Goal: Transaction & Acquisition: Purchase product/service

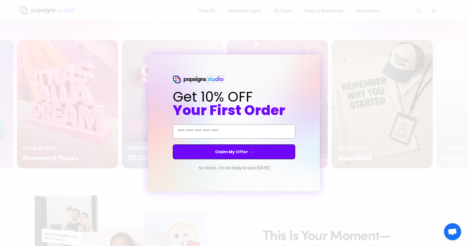
scroll to position [0, 117]
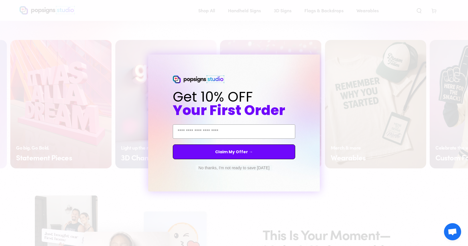
click at [271, 107] on span "Your First Order" at bounding box center [229, 110] width 112 height 19
click at [317, 187] on form "Get 10% OFF Your First Order Email Address Claim My Offer → No thanks, I'm not …" at bounding box center [233, 123] width 171 height 137
click at [252, 167] on button "No thanks, I'm not ready to save today" at bounding box center [233, 168] width 77 height 6
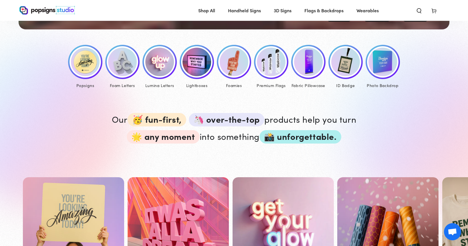
scroll to position [264, 0]
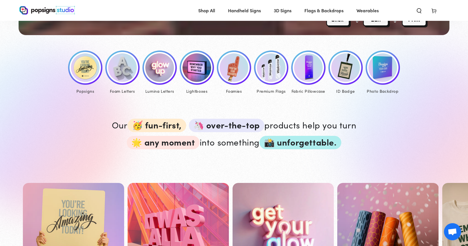
click at [88, 75] on img at bounding box center [85, 67] width 29 height 29
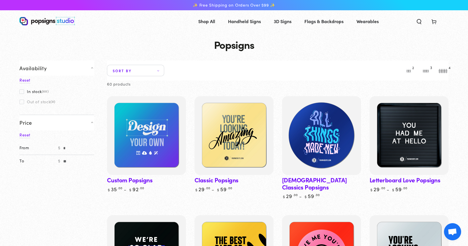
click at [316, 134] on img at bounding box center [321, 135] width 81 height 81
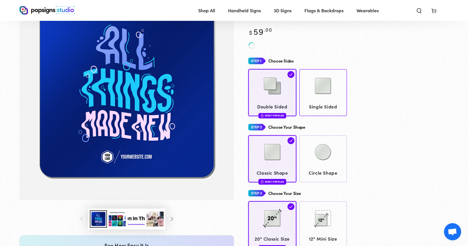
scroll to position [59, 0]
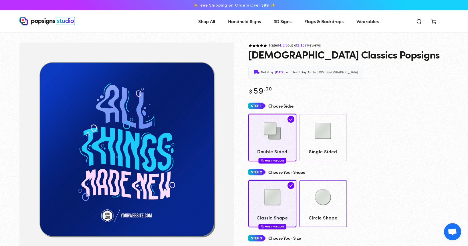
click at [329, 197] on img at bounding box center [322, 197] width 29 height 29
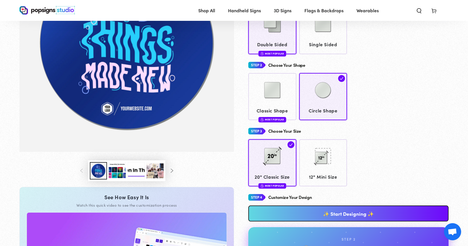
scroll to position [106, 0]
click at [327, 207] on link "✨ Start Designing ✨" at bounding box center [348, 214] width 200 height 16
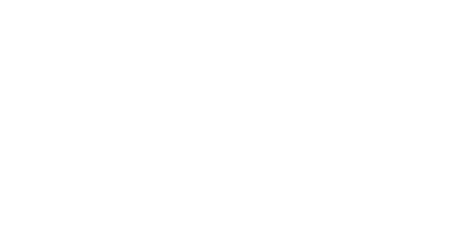
scroll to position [0, 0]
type textarea "An ancient tree with a door leading to a magical world"
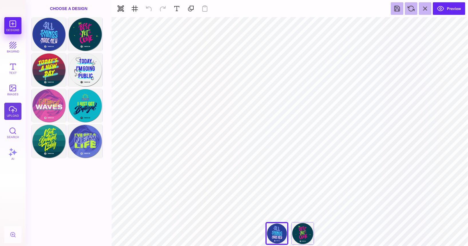
click at [13, 113] on button "upload" at bounding box center [12, 111] width 17 height 17
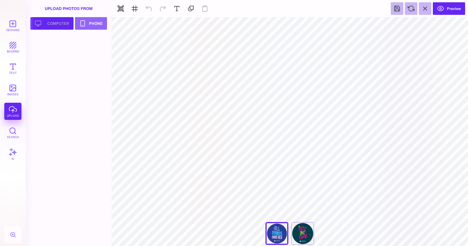
click at [52, 22] on button "Upload your artwork Computer" at bounding box center [51, 23] width 43 height 13
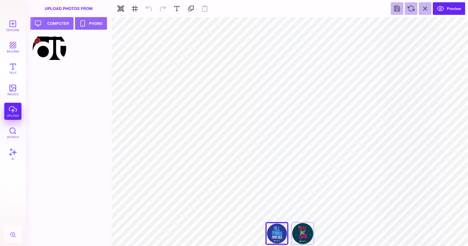
click at [53, 54] on div at bounding box center [49, 48] width 36 height 26
type input "#000000"
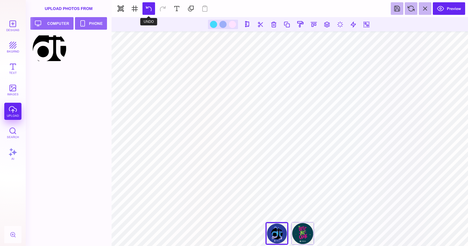
click at [145, 10] on button at bounding box center [148, 8] width 13 height 13
click at [145, 8] on button at bounding box center [148, 8] width 13 height 13
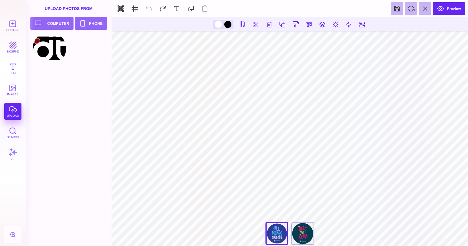
click at [62, 47] on div at bounding box center [49, 48] width 36 height 26
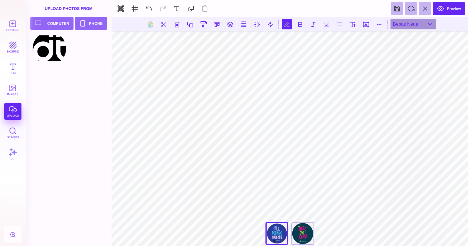
scroll to position [0, 1]
type textarea "**********"
click at [412, 24] on div "Bebas Neue" at bounding box center [413, 24] width 46 height 10
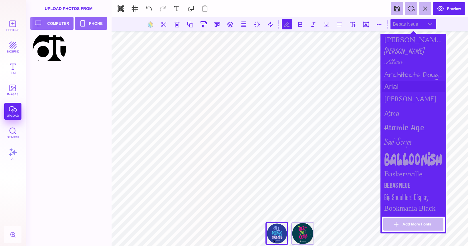
scroll to position [40, 0]
click at [394, 85] on div "arial" at bounding box center [412, 86] width 63 height 11
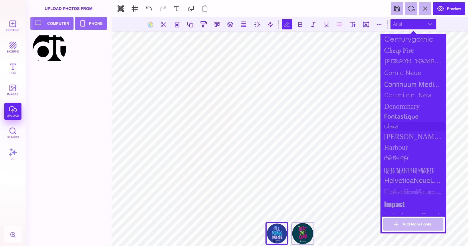
scroll to position [278, 0]
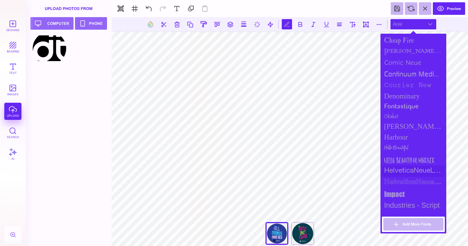
click at [401, 171] on div "HelveticaNeueLT Std" at bounding box center [412, 171] width 63 height 11
click at [411, 125] on div "Goldman Sans Condensed" at bounding box center [412, 126] width 63 height 11
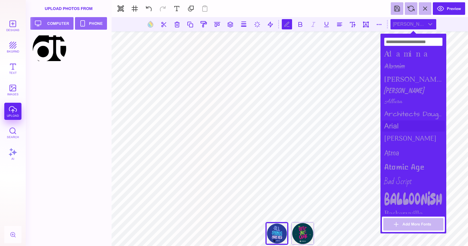
scroll to position [0, 0]
click at [402, 55] on div "Adamina" at bounding box center [412, 53] width 63 height 13
click at [399, 99] on div "Allura" at bounding box center [412, 102] width 63 height 12
click at [400, 111] on div "Architects Daughter" at bounding box center [412, 114] width 63 height 13
click at [399, 125] on div "arial" at bounding box center [412, 126] width 63 height 11
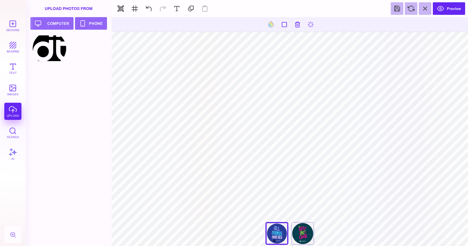
type input "#283D98"
click at [305, 233] on div "The Best Is Yet To Come" at bounding box center [302, 233] width 23 height 23
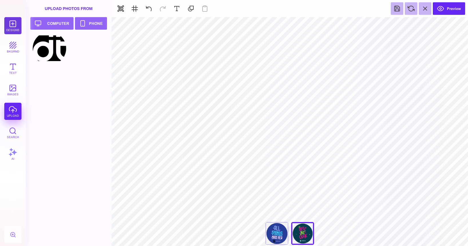
click at [12, 23] on button "Designs" at bounding box center [12, 25] width 17 height 17
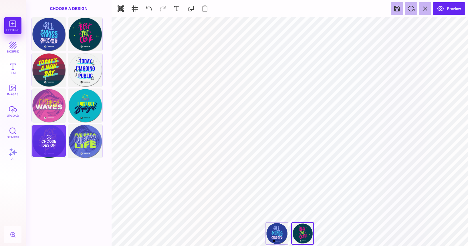
click at [54, 147] on div "Choose Design" at bounding box center [48, 141] width 33 height 33
type input "****"
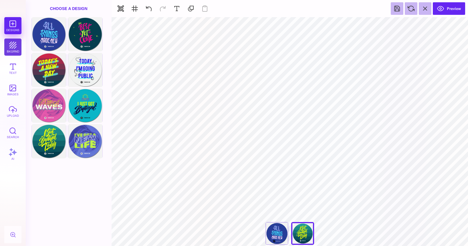
click at [11, 47] on button "bkgrnd" at bounding box center [12, 47] width 17 height 17
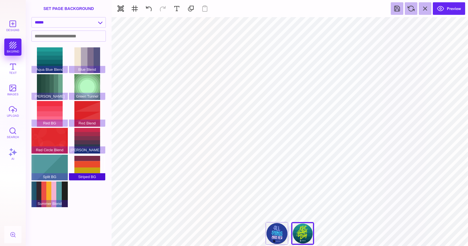
click at [82, 169] on div "Striped BG" at bounding box center [87, 168] width 36 height 26
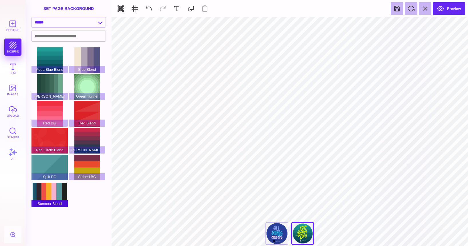
click at [59, 198] on div "Summer Blend" at bounding box center [49, 195] width 36 height 26
type input "#FFFFFF"
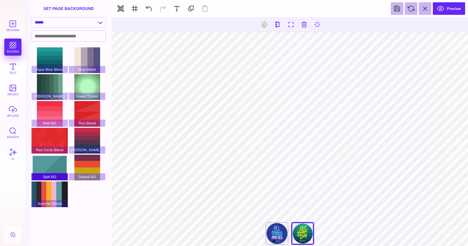
click at [46, 169] on div "Split BG" at bounding box center [49, 168] width 36 height 26
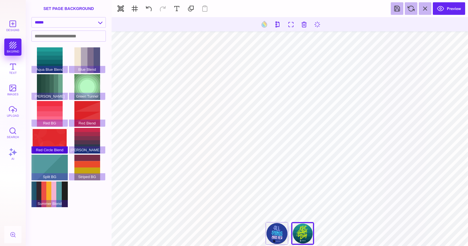
click at [47, 145] on div "Red Circle Blend" at bounding box center [49, 141] width 36 height 26
click at [79, 138] on div "Red Green Blend" at bounding box center [87, 141] width 36 height 26
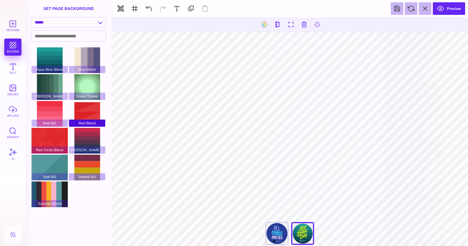
click at [77, 115] on div "Red Blend" at bounding box center [87, 114] width 36 height 26
click at [38, 117] on div "Red BG" at bounding box center [49, 114] width 36 height 26
click at [263, 24] on button at bounding box center [264, 24] width 11 height 11
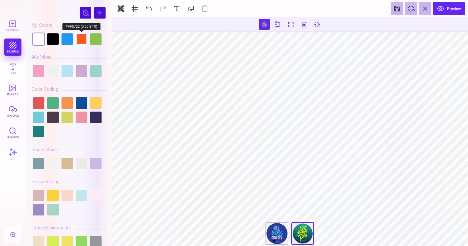
click at [82, 41] on div at bounding box center [81, 38] width 11 height 11
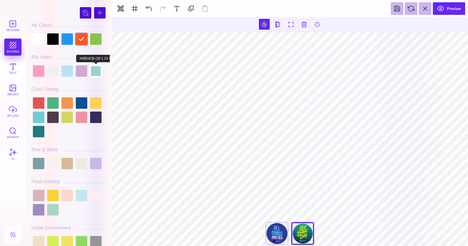
click at [95, 70] on div at bounding box center [95, 70] width 11 height 11
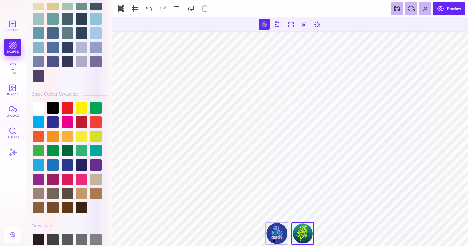
scroll to position [1513, 0]
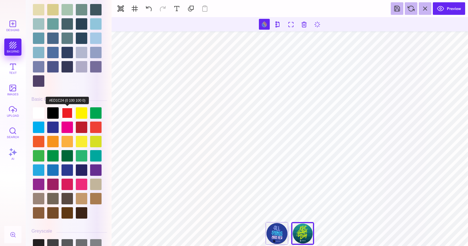
click at [67, 113] on div at bounding box center [66, 112] width 11 height 11
type input "#ED1C24"
click at [150, 10] on button at bounding box center [148, 8] width 13 height 13
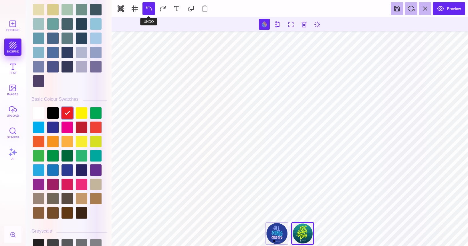
click at [150, 10] on button at bounding box center [148, 8] width 13 height 13
click at [149, 10] on button at bounding box center [148, 8] width 13 height 13
click at [148, 9] on button at bounding box center [148, 8] width 13 height 13
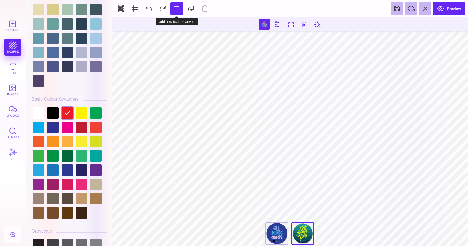
click at [175, 5] on button at bounding box center [176, 8] width 13 height 13
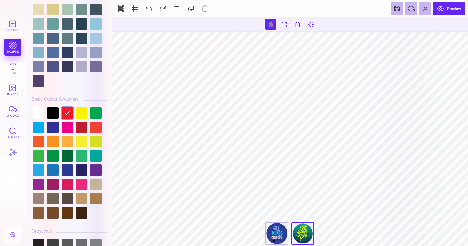
click at [14, 46] on div "Designs bkgrnd Text images upload Search AI" at bounding box center [13, 131] width 26 height 229
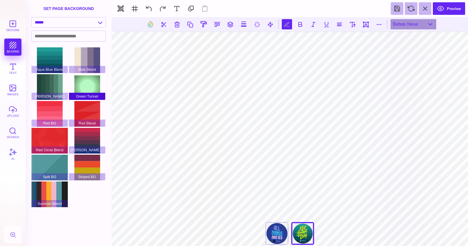
click at [90, 90] on div "Green Tunnel" at bounding box center [87, 87] width 36 height 26
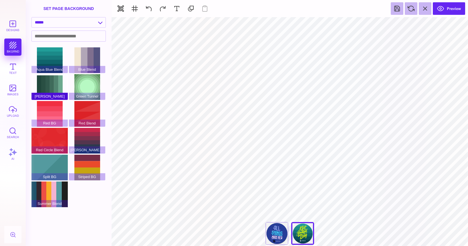
click at [47, 90] on div "Green BG" at bounding box center [49, 87] width 36 height 26
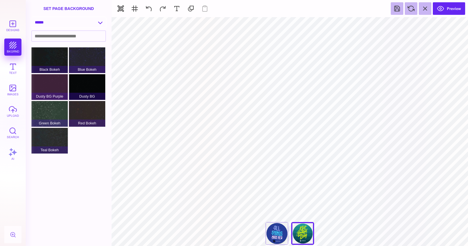
select select "**********"
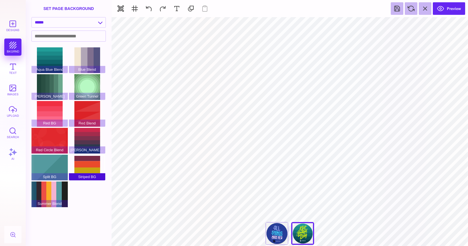
click at [83, 164] on div "Striped BG" at bounding box center [87, 168] width 36 height 26
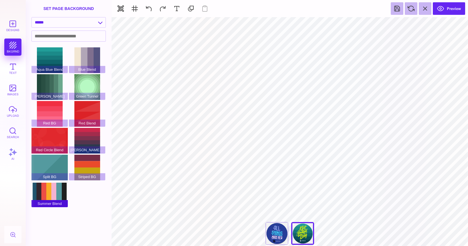
click at [56, 187] on div "Summer Blend" at bounding box center [49, 195] width 36 height 26
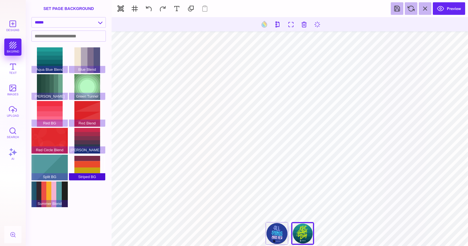
click at [84, 171] on div "Striped BG" at bounding box center [87, 168] width 36 height 26
type input "#EDFF00"
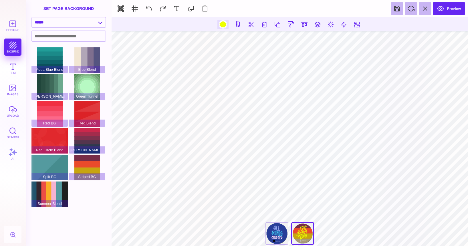
click at [223, 27] on div at bounding box center [222, 24] width 7 height 7
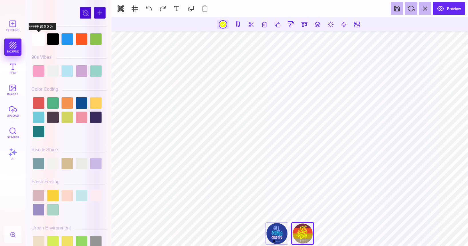
click at [43, 38] on div at bounding box center [38, 38] width 11 height 11
click at [51, 38] on div at bounding box center [52, 38] width 11 height 11
click at [38, 39] on div at bounding box center [38, 38] width 11 height 11
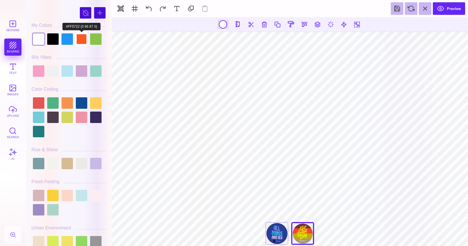
click at [84, 38] on div at bounding box center [81, 38] width 11 height 11
click at [93, 36] on div at bounding box center [95, 38] width 11 height 11
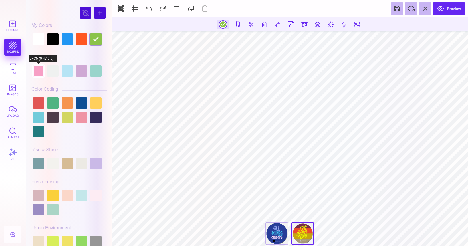
click at [39, 69] on div at bounding box center [38, 70] width 11 height 11
click at [50, 69] on div at bounding box center [52, 70] width 11 height 11
click at [63, 70] on div at bounding box center [66, 70] width 11 height 11
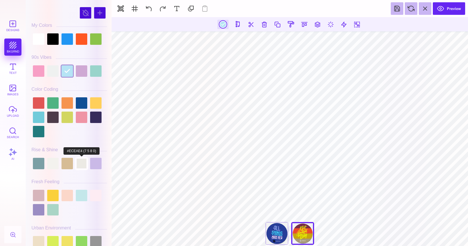
click at [79, 163] on div at bounding box center [81, 163] width 11 height 11
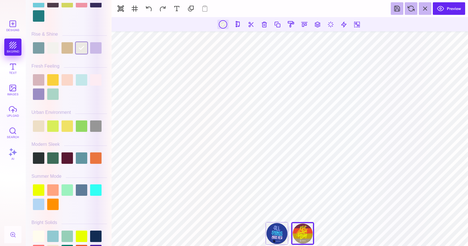
scroll to position [116, 0]
click at [38, 126] on div at bounding box center [38, 126] width 11 height 11
type input "#EEDFC6"
click at [7, 38] on div "Designs bkgrnd Text images upload Search AI" at bounding box center [13, 131] width 26 height 229
click at [10, 43] on div "Designs bkgrnd Text images upload Search AI" at bounding box center [13, 131] width 26 height 229
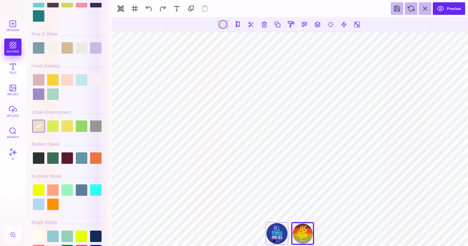
click at [13, 47] on div "Designs bkgrnd Text images upload Search AI" at bounding box center [13, 131] width 26 height 229
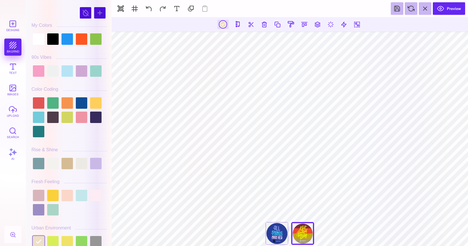
scroll to position [0, 0]
click at [12, 71] on button "Text" at bounding box center [12, 68] width 17 height 17
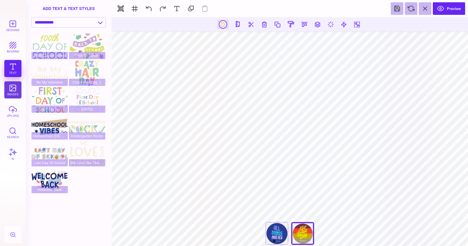
click at [12, 89] on button "images" at bounding box center [12, 89] width 17 height 17
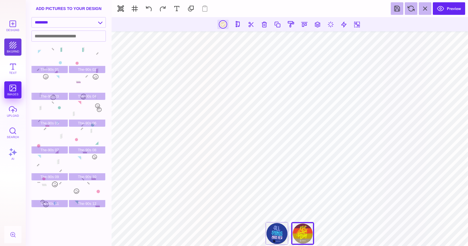
click at [11, 44] on button "bkgrnd" at bounding box center [12, 47] width 17 height 17
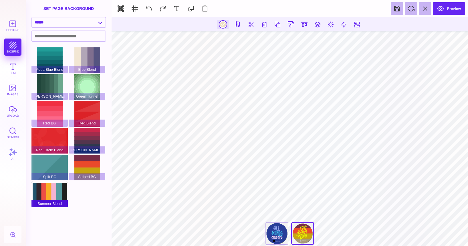
click at [60, 195] on div "Summer Blend" at bounding box center [49, 195] width 36 height 26
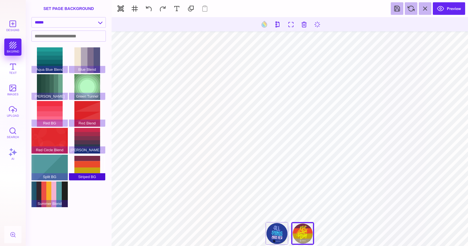
click at [87, 166] on div "Striped BG" at bounding box center [87, 168] width 36 height 26
click at [94, 139] on div "[PERSON_NAME] Blend" at bounding box center [87, 141] width 36 height 26
click at [14, 89] on button "images" at bounding box center [12, 89] width 17 height 17
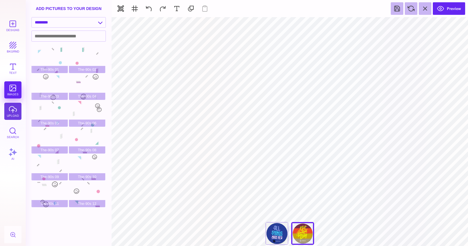
click at [17, 113] on button "upload" at bounding box center [12, 111] width 17 height 17
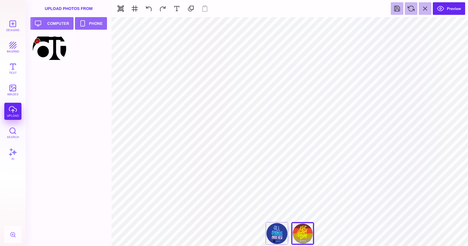
click at [53, 51] on div at bounding box center [49, 48] width 36 height 26
type input "#000000"
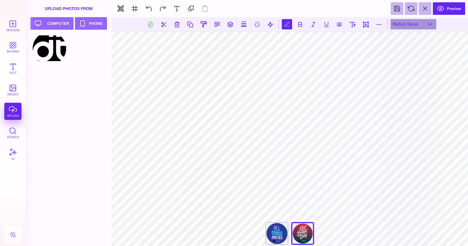
scroll to position [0, 1]
click at [426, 27] on div "Bebas Neue" at bounding box center [413, 24] width 46 height 10
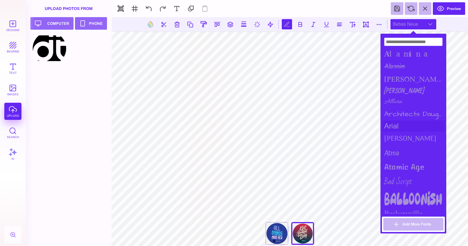
click at [404, 123] on div "arial" at bounding box center [412, 126] width 63 height 11
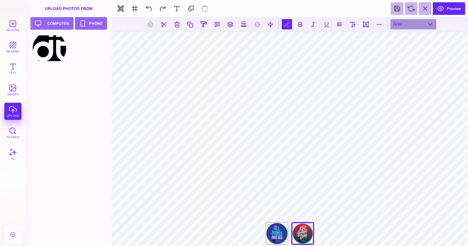
scroll to position [0, 1]
type textarea "**********"
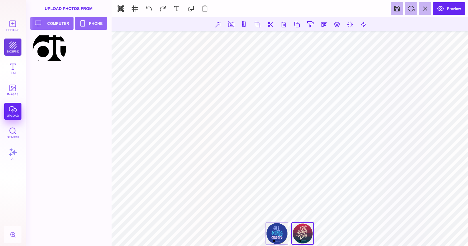
click at [12, 47] on button "bkgrnd" at bounding box center [12, 47] width 17 height 17
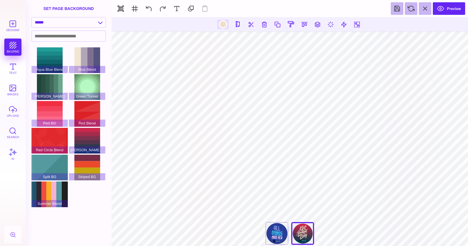
click at [224, 27] on div at bounding box center [222, 24] width 7 height 7
type input "#EEDFC6"
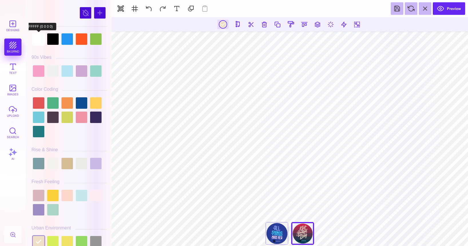
click at [42, 38] on div at bounding box center [38, 38] width 11 height 11
type input "#FFFFFF"
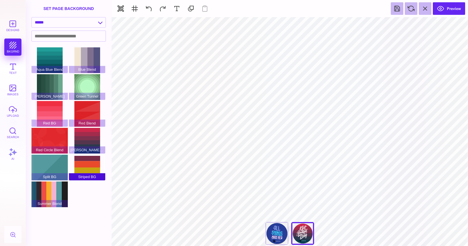
click at [88, 161] on div "Striped BG" at bounding box center [87, 168] width 36 height 26
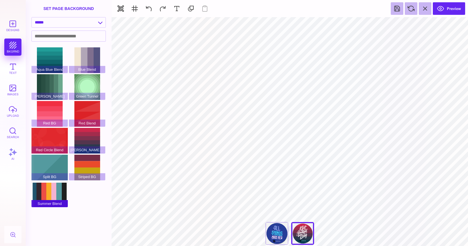
click at [50, 191] on div "Summer Blend" at bounding box center [49, 195] width 36 height 26
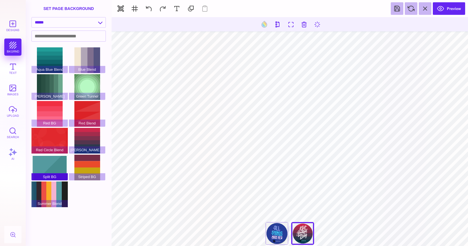
click at [51, 170] on div "Split BG" at bounding box center [49, 168] width 36 height 26
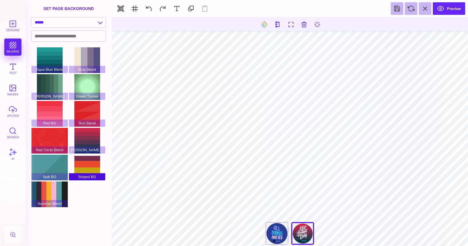
click at [79, 168] on div "Striped BG" at bounding box center [87, 168] width 36 height 26
click at [84, 156] on div "Striped BG" at bounding box center [87, 168] width 36 height 26
click at [86, 145] on div "[PERSON_NAME] Blend" at bounding box center [87, 141] width 36 height 26
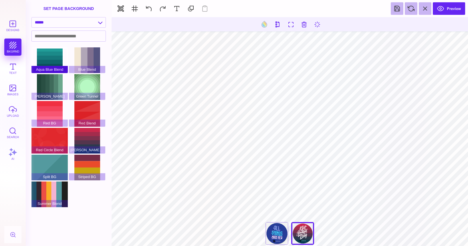
click at [49, 57] on div "Aqua Blue Blend" at bounding box center [49, 60] width 36 height 26
click at [81, 51] on div "Blue Blend" at bounding box center [87, 60] width 36 height 26
click at [84, 78] on div "Green Tunnel" at bounding box center [87, 87] width 36 height 26
click at [49, 93] on div "[PERSON_NAME]" at bounding box center [49, 87] width 36 height 26
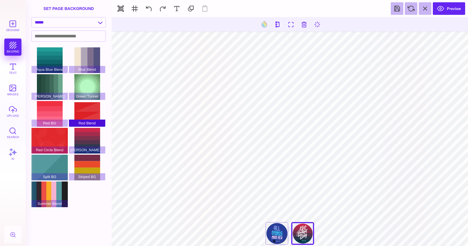
click at [87, 109] on div "Red Blend" at bounding box center [87, 114] width 36 height 26
click at [90, 135] on div "[PERSON_NAME] Blend" at bounding box center [87, 141] width 36 height 26
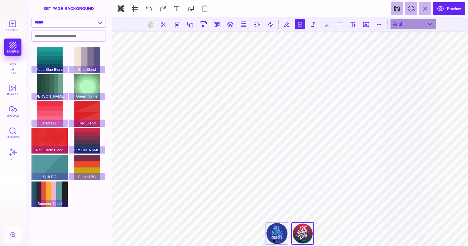
click at [302, 27] on button at bounding box center [300, 24] width 10 height 10
click at [402, 22] on div "arial" at bounding box center [413, 24] width 46 height 10
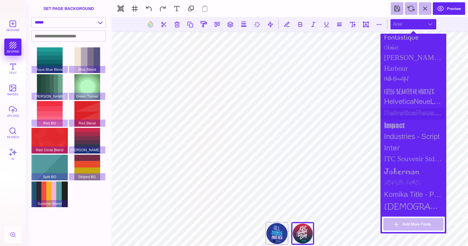
scroll to position [357, 0]
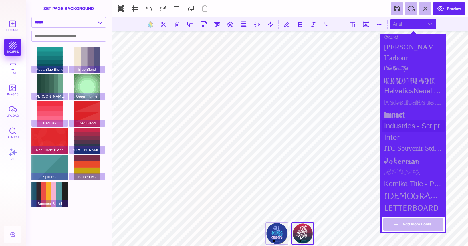
click at [412, 122] on div "Industries - Script" at bounding box center [412, 126] width 63 height 11
click at [411, 133] on div "Inter" at bounding box center [412, 137] width 63 height 11
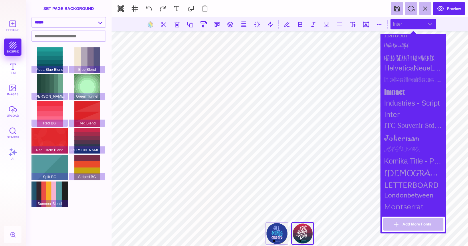
scroll to position [383, 0]
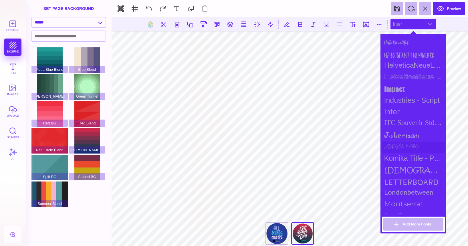
click at [411, 142] on div "[PERSON_NAME]" at bounding box center [412, 147] width 63 height 11
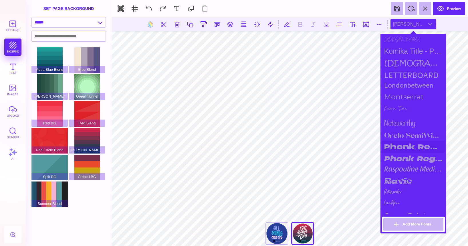
scroll to position [491, 0]
click at [411, 140] on div "Phonk Regular" at bounding box center [412, 146] width 63 height 12
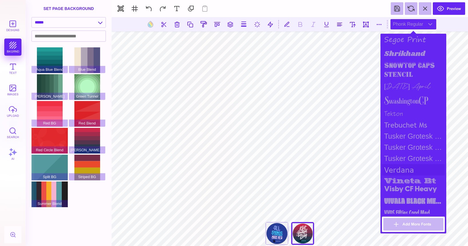
scroll to position [666, 0]
click at [409, 153] on div "Tusker Grotesk 4800 Super" at bounding box center [412, 158] width 63 height 11
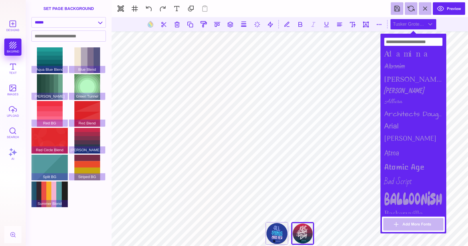
scroll to position [0, 0]
click at [413, 227] on button "Add More Fonts" at bounding box center [413, 224] width 60 height 13
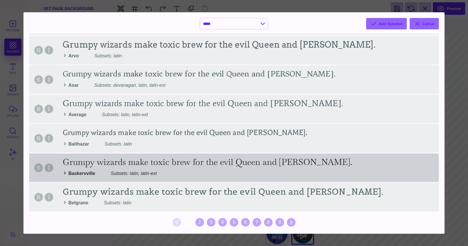
scroll to position [587, 0]
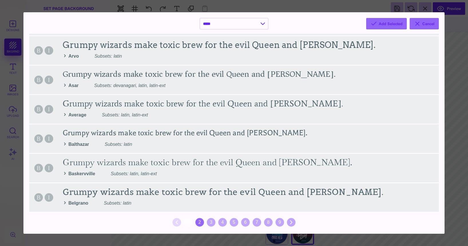
click at [201, 223] on div "2" at bounding box center [199, 222] width 9 height 9
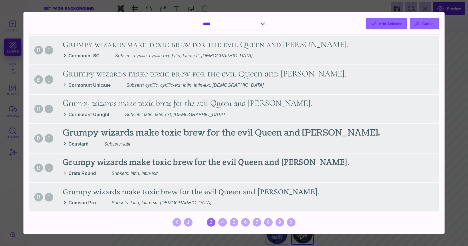
click at [213, 223] on div "3" at bounding box center [211, 222] width 9 height 9
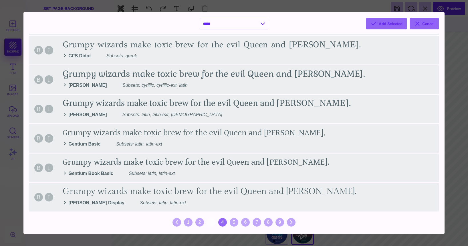
click at [223, 221] on div "4" at bounding box center [222, 222] width 9 height 9
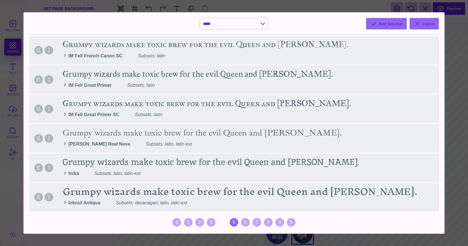
click at [235, 222] on div "5" at bounding box center [233, 222] width 9 height 9
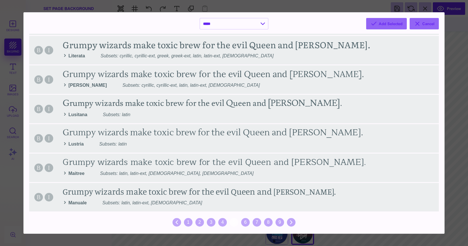
click at [250, 221] on div "1 2 3 4 5 6 7 8 9" at bounding box center [233, 222] width 409 height 11
click at [254, 221] on div "7" at bounding box center [256, 222] width 9 height 9
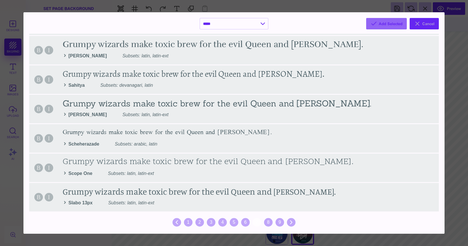
click at [423, 23] on button "Cancel" at bounding box center [423, 23] width 29 height 11
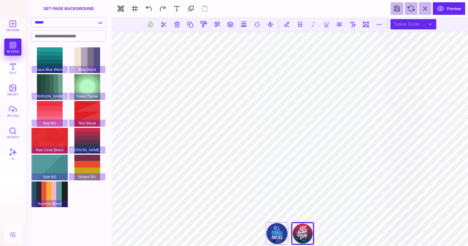
click at [397, 28] on div "Tusker Grotesk 4800 Super" at bounding box center [413, 24] width 46 height 10
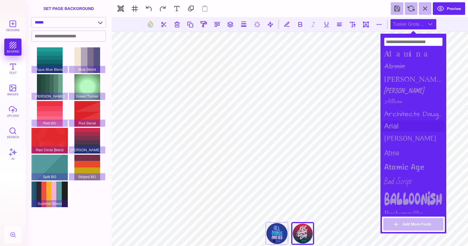
click at [395, 125] on div "arial" at bounding box center [412, 126] width 63 height 11
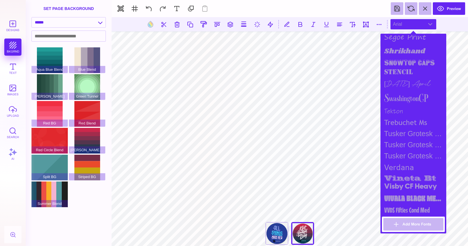
scroll to position [666, 0]
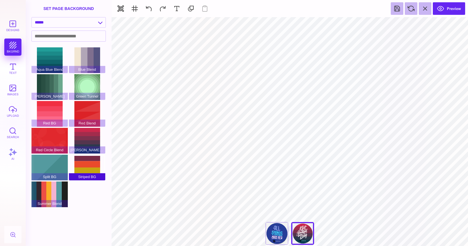
click at [88, 159] on div "Striped BG" at bounding box center [87, 168] width 36 height 26
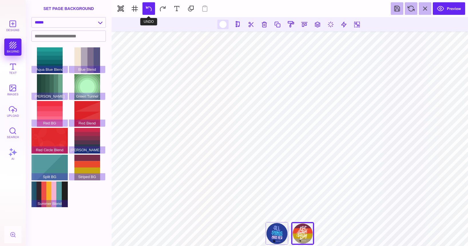
click at [146, 8] on button at bounding box center [148, 8] width 13 height 13
click at [54, 194] on div "Summer Blend" at bounding box center [49, 195] width 36 height 26
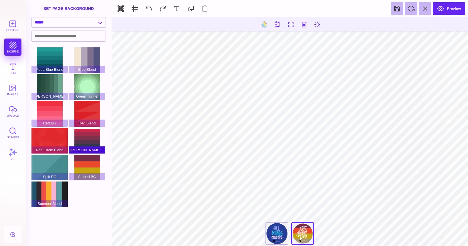
click at [86, 142] on div "[PERSON_NAME] Blend" at bounding box center [87, 141] width 36 height 26
click at [89, 173] on div "Striped BG" at bounding box center [87, 168] width 36 height 26
click at [80, 139] on div "[PERSON_NAME] Blend" at bounding box center [87, 141] width 36 height 26
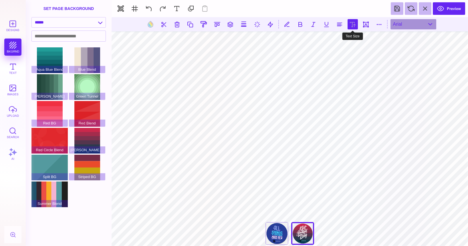
click at [354, 21] on button at bounding box center [352, 24] width 10 height 10
type input "**"
type input "****"
click at [346, 39] on input "range" at bounding box center [352, 41] width 57 height 4
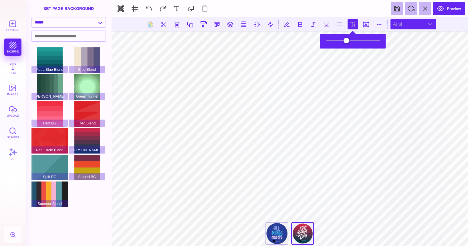
click at [404, 29] on div "arial" at bounding box center [413, 24] width 46 height 10
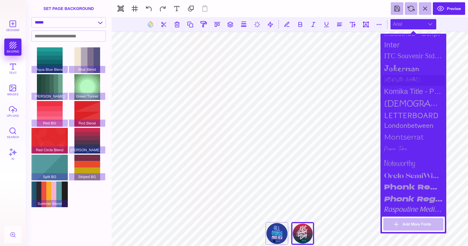
scroll to position [450, 0]
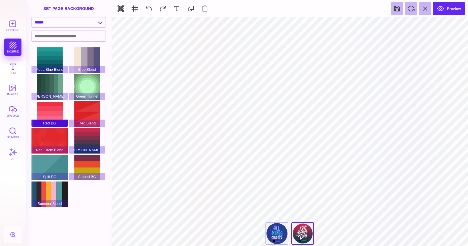
click at [55, 112] on div "Red BG" at bounding box center [49, 114] width 36 height 26
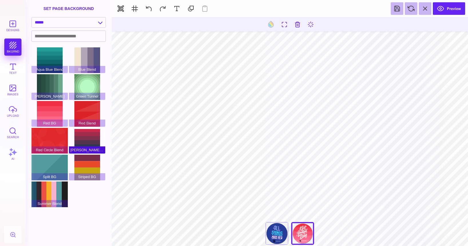
click at [96, 142] on div "[PERSON_NAME] Blend" at bounding box center [87, 141] width 36 height 26
click at [269, 24] on button at bounding box center [270, 24] width 11 height 11
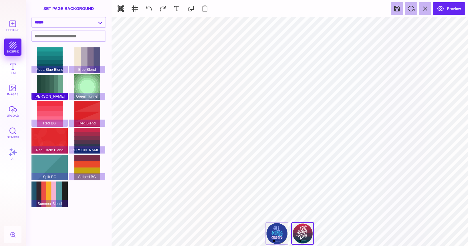
click at [57, 93] on div "[PERSON_NAME]" at bounding box center [49, 87] width 36 height 26
click at [75, 95] on span "Green Tunnel" at bounding box center [87, 96] width 36 height 7
click at [81, 111] on div "Red Blend" at bounding box center [87, 114] width 36 height 26
click at [50, 109] on div "Red BG" at bounding box center [49, 114] width 36 height 26
click at [93, 141] on div "[PERSON_NAME] Blend" at bounding box center [87, 141] width 36 height 26
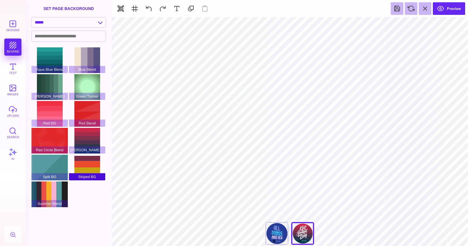
click at [93, 162] on div "Striped BG" at bounding box center [87, 168] width 36 height 26
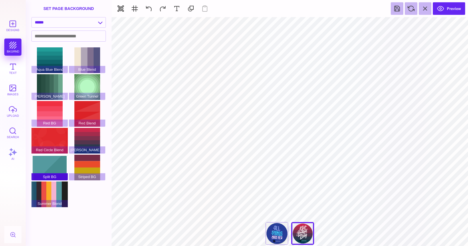
click at [45, 171] on div "Split BG" at bounding box center [49, 168] width 36 height 26
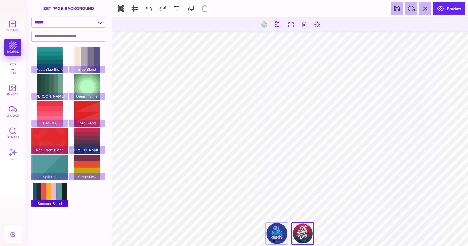
click at [44, 188] on div "Summer Blend" at bounding box center [49, 195] width 36 height 26
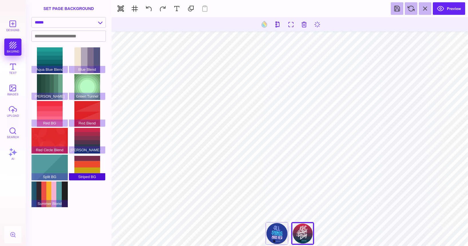
click at [82, 165] on div "Striped BG" at bounding box center [87, 168] width 36 height 26
click at [84, 146] on div "[PERSON_NAME] Blend" at bounding box center [87, 141] width 36 height 26
click at [80, 169] on div "Striped BG" at bounding box center [87, 168] width 36 height 26
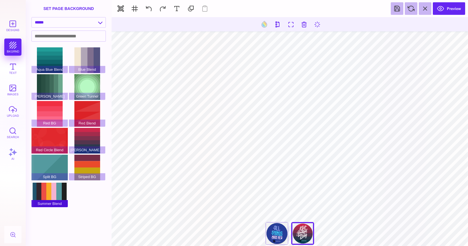
click at [55, 189] on div "Summer Blend" at bounding box center [49, 195] width 36 height 26
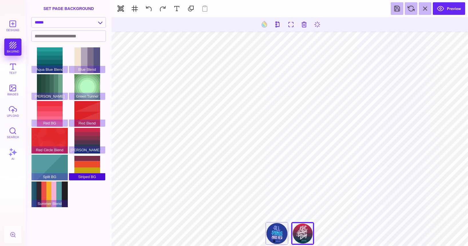
click at [82, 163] on div "Striped BG" at bounding box center [87, 168] width 36 height 26
click at [78, 146] on div "[PERSON_NAME] Blend" at bounding box center [87, 141] width 36 height 26
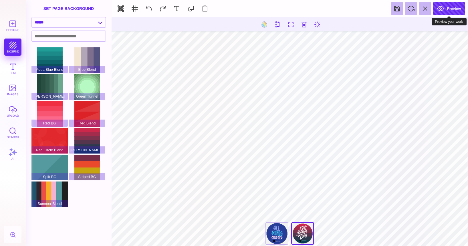
click at [456, 8] on button "Preview" at bounding box center [448, 8] width 32 height 13
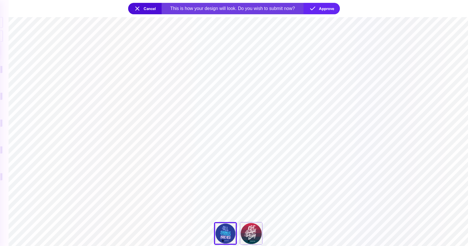
click at [281, 83] on section "**********" at bounding box center [238, 131] width 459 height 229
click at [242, 195] on section "**********" at bounding box center [238, 131] width 459 height 229
click at [248, 233] on div "I Just Got Baptized" at bounding box center [250, 233] width 23 height 23
click at [229, 232] on div "All Things Made New" at bounding box center [225, 233] width 23 height 23
click at [252, 232] on div "I Just Got Baptized" at bounding box center [250, 233] width 23 height 23
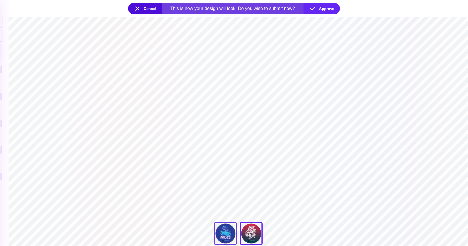
click at [231, 232] on div "All Things Made New" at bounding box center [225, 233] width 23 height 23
click at [215, 201] on section "**********" at bounding box center [238, 131] width 459 height 229
click at [318, 11] on button "Approve" at bounding box center [321, 8] width 36 height 11
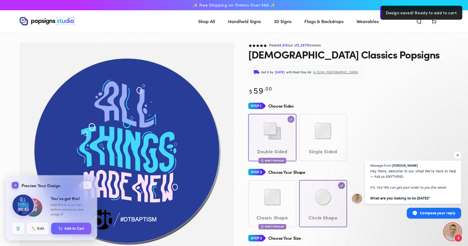
click at [380, 123] on div "Double Sided Most Popular Single Sided" at bounding box center [348, 137] width 200 height 47
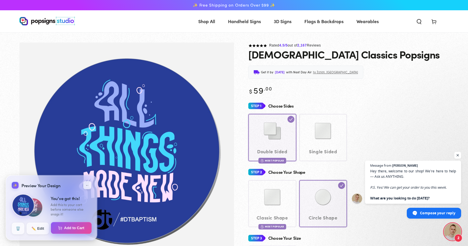
click at [63, 227] on button "Add to Cart" at bounding box center [71, 228] width 41 height 12
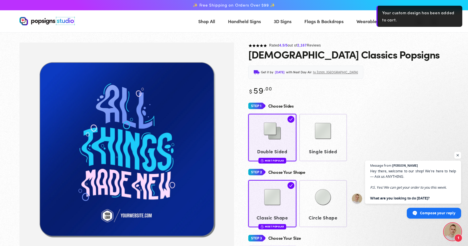
click at [405, 40] on section at bounding box center [234, 37] width 468 height 10
click at [354, 4] on div "✨ Free Shipping on Orders Over $99 ✨" at bounding box center [233, 5] width 429 height 10
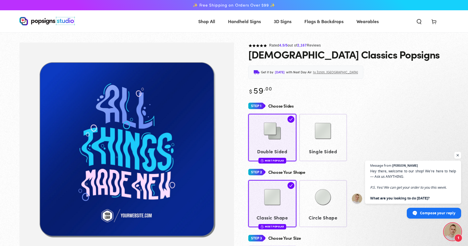
click at [315, 22] on span "Flags & Backdrops" at bounding box center [323, 21] width 39 height 8
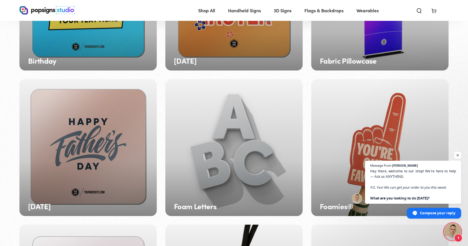
scroll to position [140, 0]
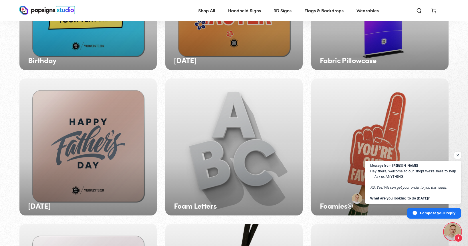
click at [192, 154] on div "Foam Letters" at bounding box center [233, 147] width 137 height 137
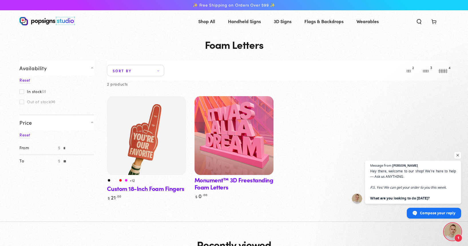
click at [211, 143] on img at bounding box center [233, 135] width 81 height 81
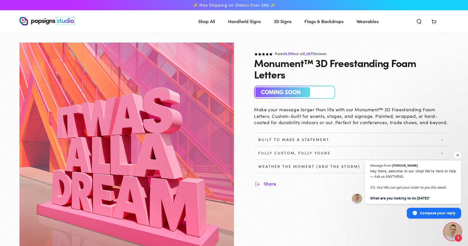
click at [418, 23] on use "Search our site" at bounding box center [419, 21] width 4 height 5
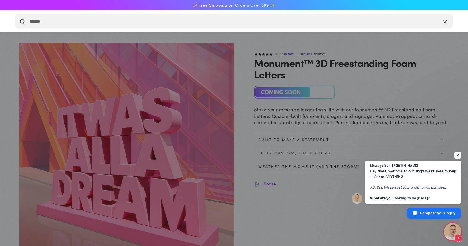
click at [442, 21] on button "Close" at bounding box center [444, 21] width 7 height 7
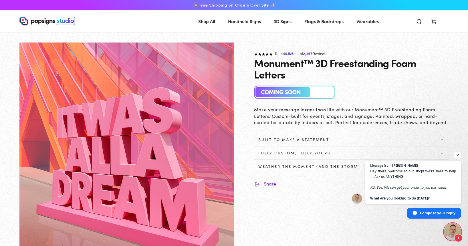
click at [432, 23] on use at bounding box center [433, 22] width 4 height 5
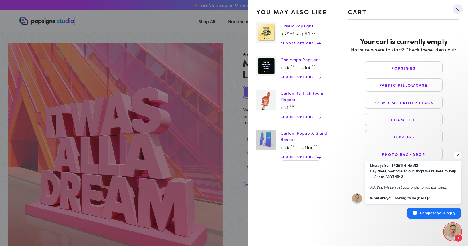
click at [456, 12] on drawer-close-button at bounding box center [457, 9] width 15 height 13
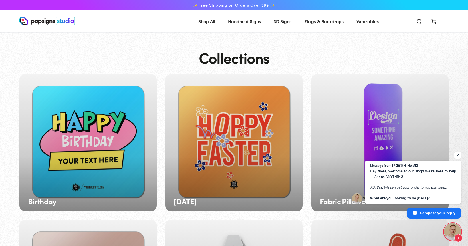
click at [417, 21] on use "Search our site" at bounding box center [419, 21] width 4 height 5
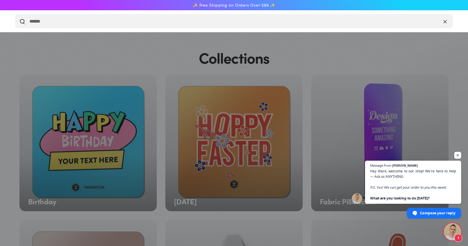
click at [444, 22] on icon "Close" at bounding box center [444, 21] width 3 height 3
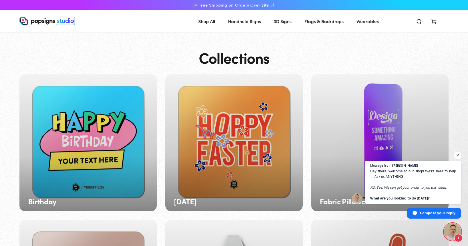
click at [436, 22] on icon at bounding box center [434, 22] width 6 height 6
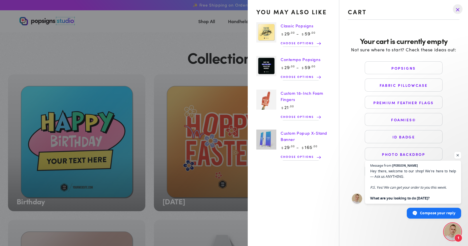
click at [378, 23] on div "Cart Spend $ 99 .00 more to reach free shipping" at bounding box center [403, 14] width 129 height 28
click at [451, 8] on drawer-close-button at bounding box center [457, 9] width 15 height 13
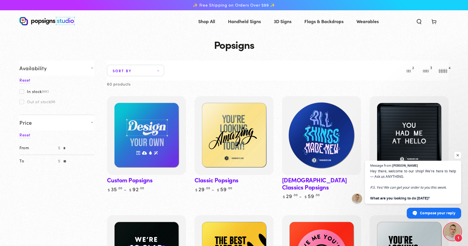
click at [336, 120] on img at bounding box center [321, 135] width 81 height 81
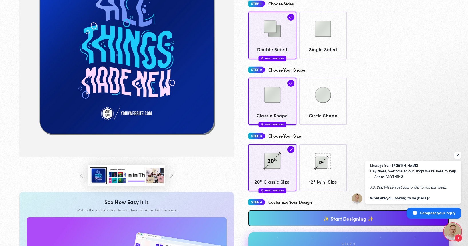
scroll to position [113, 0]
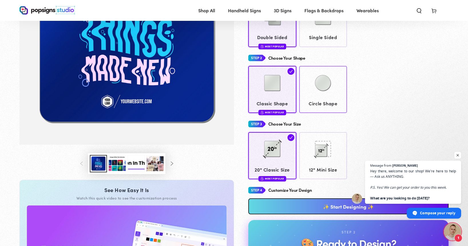
click at [308, 85] on img at bounding box center [322, 83] width 29 height 29
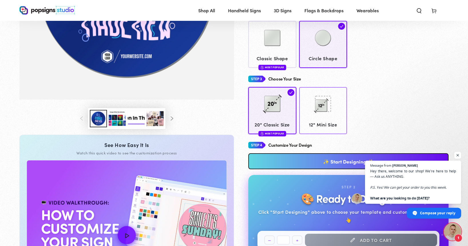
scroll to position [160, 0]
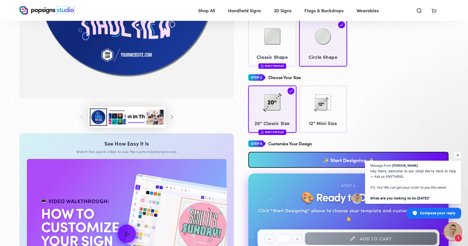
click at [321, 152] on link "✨ Start Designing ✨" at bounding box center [348, 160] width 200 height 16
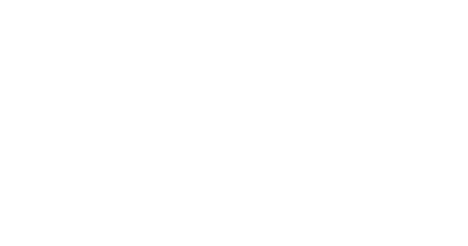
scroll to position [0, 0]
type textarea "An ancient tree with a door leading to a magical world"
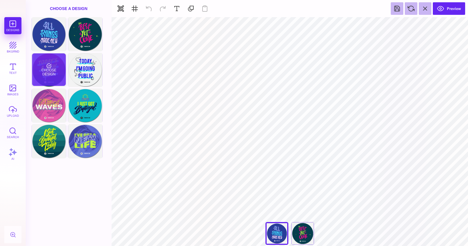
click at [55, 75] on div "Choose Design" at bounding box center [48, 69] width 33 height 33
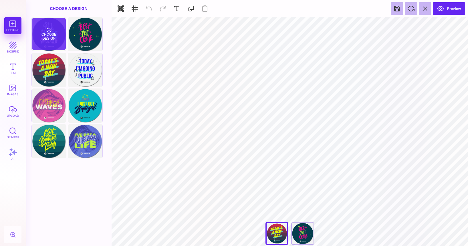
click at [53, 47] on div "Choose Design" at bounding box center [48, 34] width 33 height 33
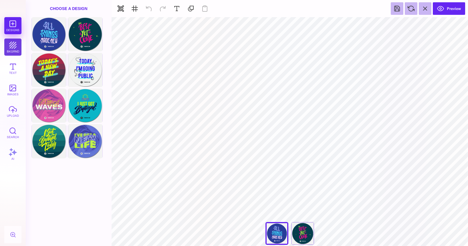
click at [13, 45] on button "bkgrnd" at bounding box center [12, 47] width 17 height 17
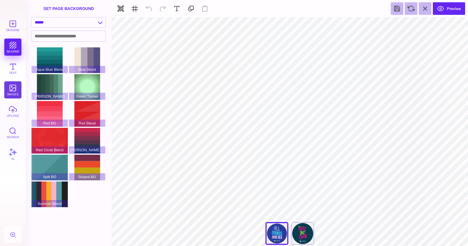
click at [18, 90] on button "images" at bounding box center [12, 89] width 17 height 17
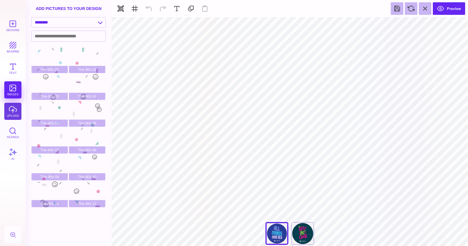
click at [17, 114] on button "upload" at bounding box center [12, 111] width 17 height 17
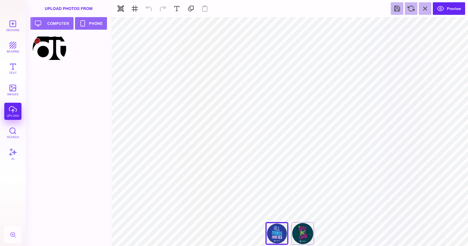
click at [62, 48] on div at bounding box center [49, 48] width 36 height 26
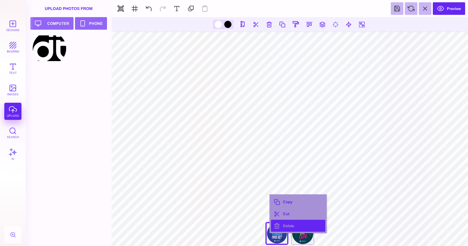
click at [295, 227] on button "Delete" at bounding box center [298, 226] width 54 height 12
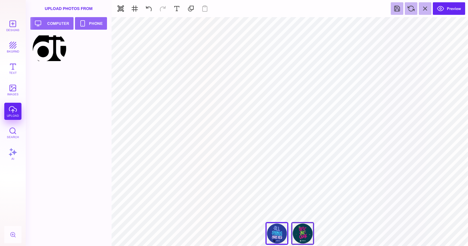
type input "#FFFFFF"
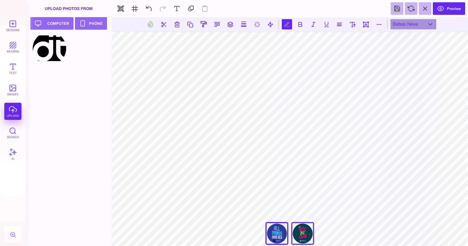
type textarea "****"
type textarea "**********"
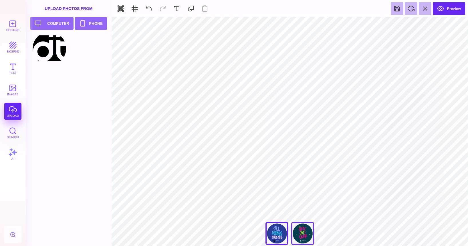
click at [304, 239] on div "The Best Is Yet To Come" at bounding box center [302, 233] width 23 height 23
click at [12, 47] on button "bkgrnd" at bounding box center [12, 47] width 17 height 17
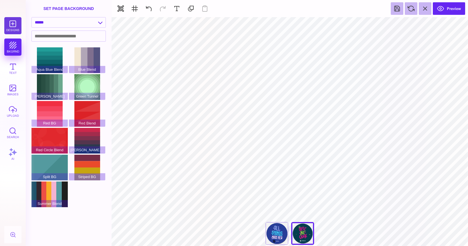
click at [12, 24] on button "Designs" at bounding box center [12, 25] width 17 height 17
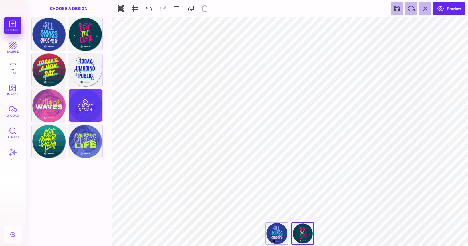
click at [92, 108] on div "Choose Design" at bounding box center [85, 105] width 33 height 33
type input "****"
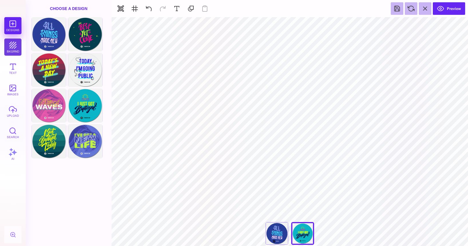
click at [15, 48] on button "bkgrnd" at bounding box center [12, 47] width 17 height 17
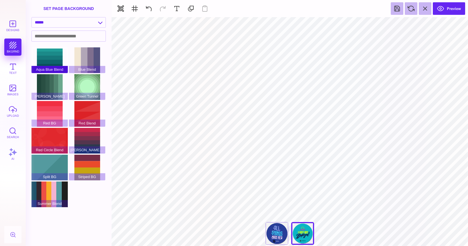
click at [52, 61] on div "Aqua Blue Blend" at bounding box center [49, 60] width 36 height 26
click at [84, 65] on div "Blue Blend" at bounding box center [87, 60] width 36 height 26
click at [86, 85] on div "Green Tunnel" at bounding box center [87, 87] width 36 height 26
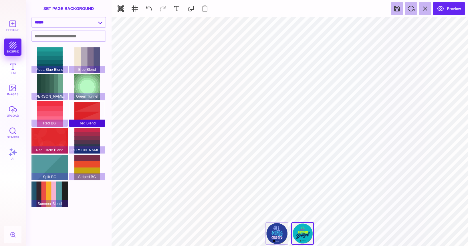
click at [89, 116] on div "Red Blend" at bounding box center [87, 114] width 36 height 26
click at [86, 135] on div "[PERSON_NAME] Blend" at bounding box center [87, 141] width 36 height 26
click at [69, 134] on div "[PERSON_NAME] Blend" at bounding box center [87, 141] width 36 height 26
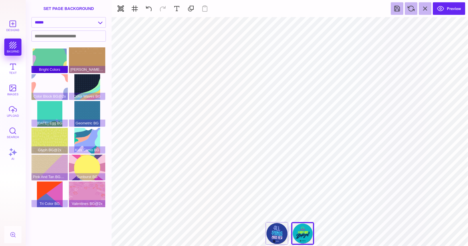
click at [51, 62] on div "Bright Colors" at bounding box center [49, 60] width 36 height 26
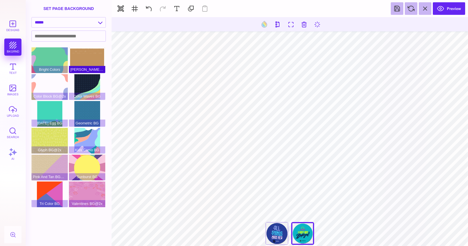
click at [89, 62] on div "[PERSON_NAME]@2x" at bounding box center [87, 60] width 36 height 26
click at [93, 93] on div "Color Waves BG" at bounding box center [87, 87] width 36 height 26
click at [57, 85] on div "Color Block BG@2x" at bounding box center [49, 87] width 36 height 26
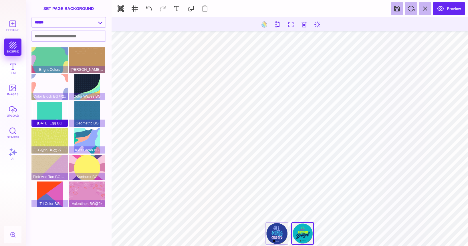
click at [51, 106] on div "[DATE] Egg BG" at bounding box center [49, 114] width 36 height 26
click at [81, 112] on div "Geometric BG" at bounding box center [87, 114] width 36 height 26
click at [88, 135] on div "Kids Camo BG" at bounding box center [87, 141] width 36 height 26
click at [53, 136] on div "Glyph BG@2x" at bounding box center [49, 141] width 36 height 26
click at [89, 139] on div "Kids Camo BG" at bounding box center [87, 141] width 36 height 26
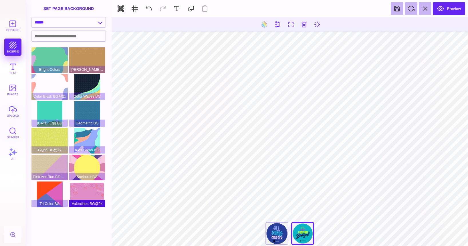
click at [98, 186] on div "Valentines BG@2x" at bounding box center [87, 195] width 36 height 26
click at [50, 188] on div "Tri Color BG" at bounding box center [49, 195] width 36 height 26
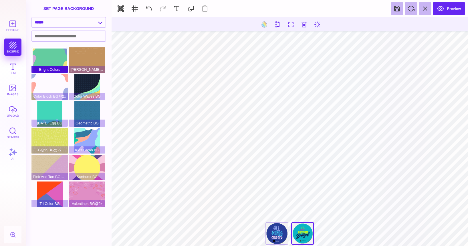
click at [52, 65] on div "Bright Colors" at bounding box center [49, 60] width 36 height 26
click at [52, 86] on div "Color Block BG@2x" at bounding box center [49, 87] width 36 height 26
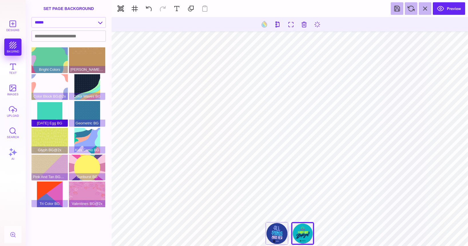
click at [53, 103] on div "[DATE] Egg BG" at bounding box center [49, 114] width 36 height 26
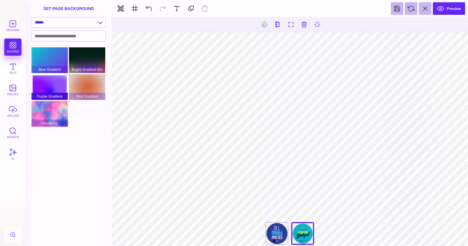
click at [59, 80] on div "Purple Gradient" at bounding box center [49, 87] width 36 height 26
click at [90, 85] on div "Red Gradient" at bounding box center [87, 87] width 36 height 26
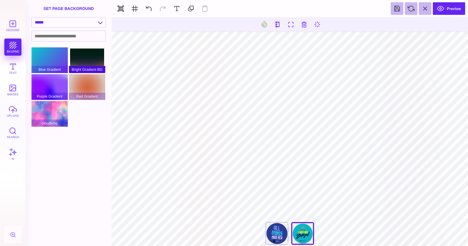
click at [89, 64] on div "Bright Gradient BG" at bounding box center [87, 60] width 36 height 26
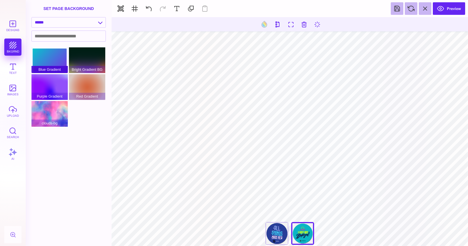
click at [50, 63] on div "Blue Gradient" at bounding box center [49, 60] width 36 height 26
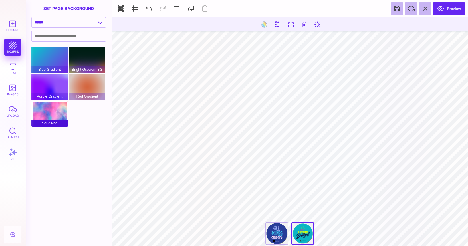
click at [56, 108] on div "clouds-bg" at bounding box center [49, 114] width 36 height 26
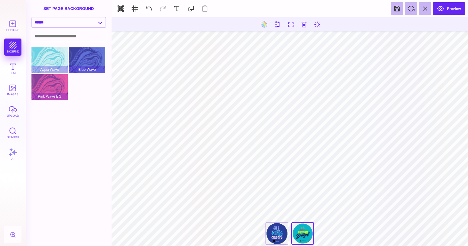
click at [66, 39] on input at bounding box center [69, 36] width 74 height 11
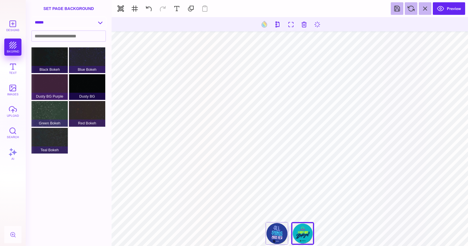
select select "**********"
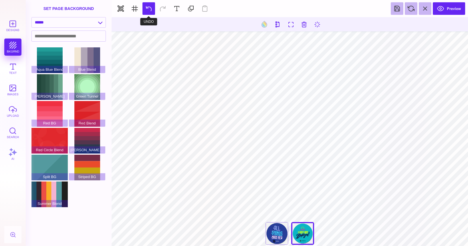
click at [149, 7] on button at bounding box center [148, 8] width 13 height 13
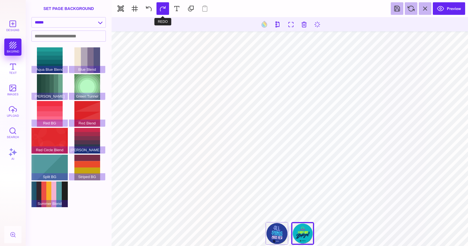
click at [159, 8] on button at bounding box center [162, 8] width 13 height 13
click at [149, 7] on button at bounding box center [148, 8] width 13 height 13
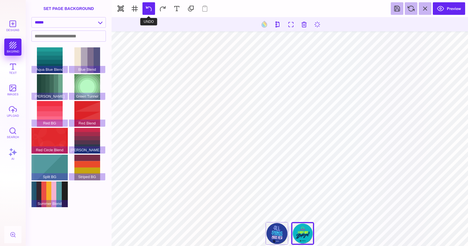
click at [149, 7] on button at bounding box center [148, 8] width 13 height 13
click at [303, 228] on div "**********" at bounding box center [289, 235] width 57 height 26
click at [280, 234] on div "All Things Made New" at bounding box center [276, 233] width 23 height 23
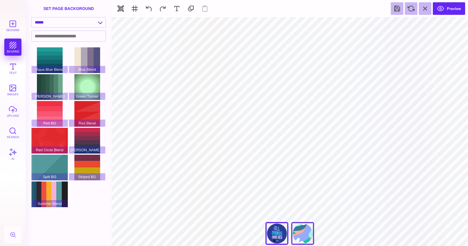
click at [297, 235] on div "I Just Got Baptized" at bounding box center [302, 233] width 23 height 23
click at [5, 27] on button "Designs" at bounding box center [12, 25] width 17 height 17
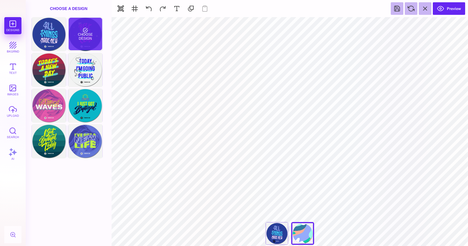
click at [90, 38] on div "Choose Design" at bounding box center [85, 34] width 33 height 33
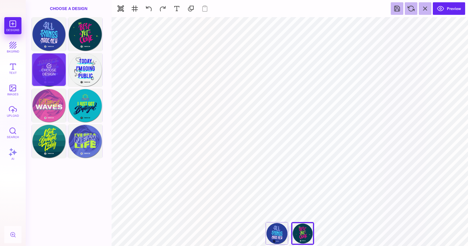
click at [58, 66] on div "Choose Design" at bounding box center [48, 69] width 33 height 33
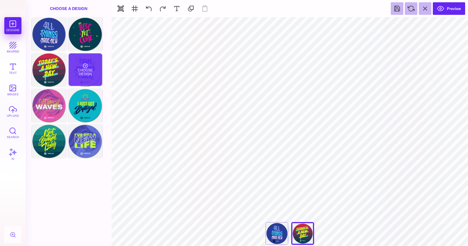
click at [80, 70] on div "Choose Design" at bounding box center [85, 69] width 33 height 33
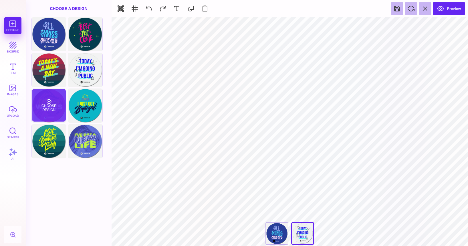
click at [38, 110] on div "Choose Design" at bounding box center [48, 105] width 33 height 33
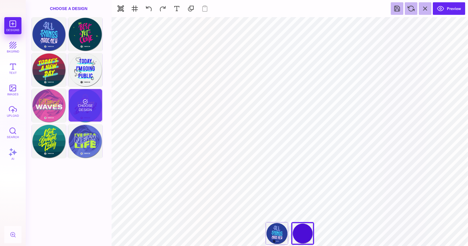
click at [82, 105] on div "Choose Design" at bounding box center [85, 105] width 33 height 33
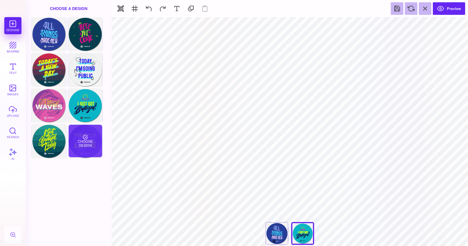
click at [76, 138] on div "Choose Design" at bounding box center [85, 141] width 33 height 33
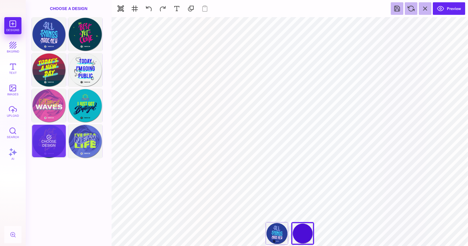
click at [51, 131] on div "Choose Design" at bounding box center [48, 141] width 33 height 33
type input "****"
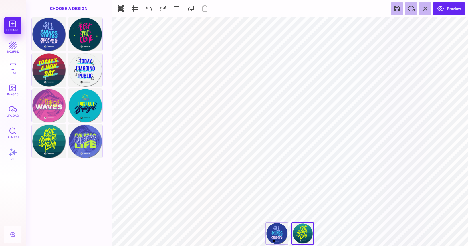
click at [16, 48] on button "bkgrnd" at bounding box center [12, 47] width 17 height 17
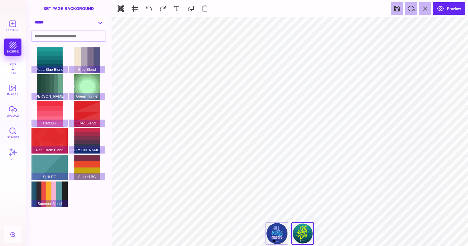
select select "**********"
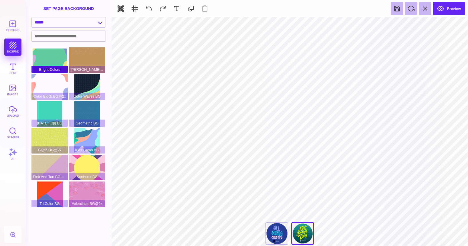
click at [56, 61] on div "Bright Colors" at bounding box center [49, 60] width 36 height 26
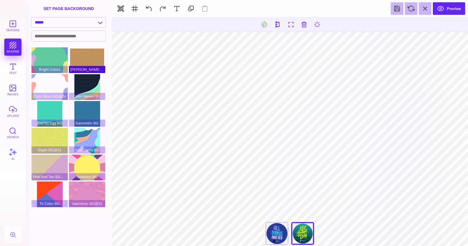
click at [85, 63] on div "[PERSON_NAME]@2x" at bounding box center [87, 60] width 36 height 26
click at [87, 85] on div "Color Waves BG" at bounding box center [87, 87] width 36 height 26
type input "#EDFF00"
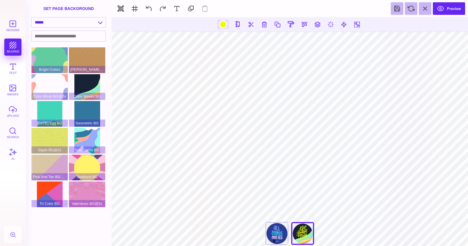
click at [222, 25] on div at bounding box center [222, 24] width 7 height 7
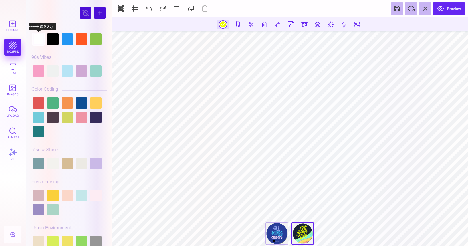
click at [41, 37] on div at bounding box center [38, 38] width 11 height 11
click at [53, 37] on div at bounding box center [52, 38] width 11 height 11
click at [67, 41] on div at bounding box center [66, 38] width 11 height 11
click at [81, 43] on div at bounding box center [81, 38] width 11 height 11
click at [94, 41] on div at bounding box center [95, 38] width 11 height 11
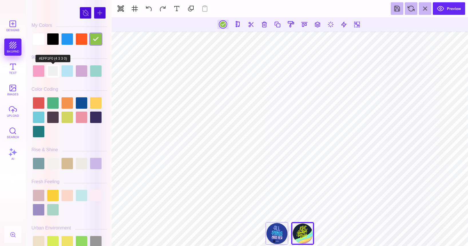
click at [49, 71] on div at bounding box center [52, 70] width 11 height 11
type input "#EFF1F0"
click at [16, 46] on div "Designs bkgrnd Text images upload Search AI" at bounding box center [13, 131] width 26 height 229
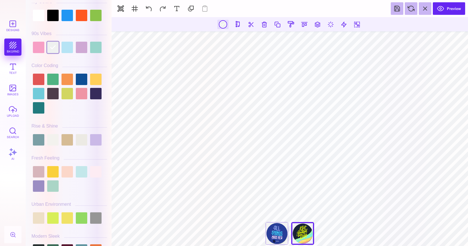
scroll to position [30, 0]
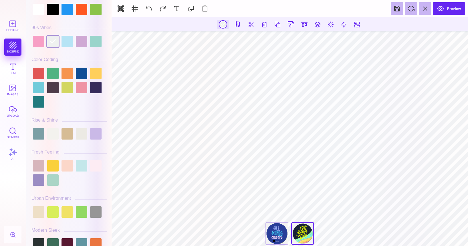
click at [14, 47] on div "Designs bkgrnd Text images upload Search AI" at bounding box center [13, 131] width 26 height 229
click at [15, 26] on button "Designs" at bounding box center [12, 25] width 17 height 17
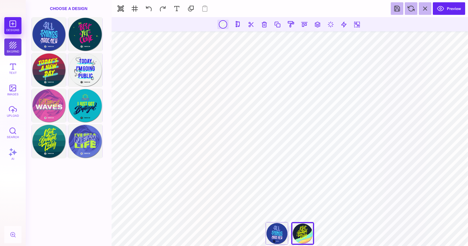
click at [17, 46] on button "bkgrnd" at bounding box center [12, 47] width 17 height 17
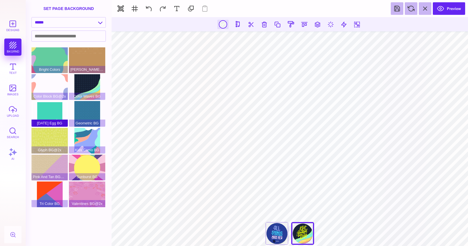
click at [53, 114] on div "[DATE] Egg BG" at bounding box center [49, 114] width 36 height 26
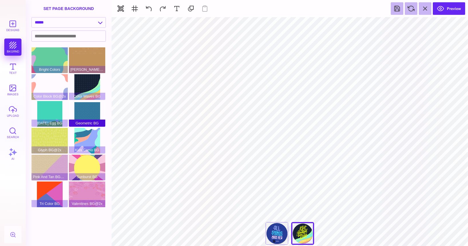
click at [84, 116] on div "Geometric BG" at bounding box center [87, 114] width 36 height 26
click at [85, 146] on div "Kids Camo BG" at bounding box center [87, 141] width 36 height 26
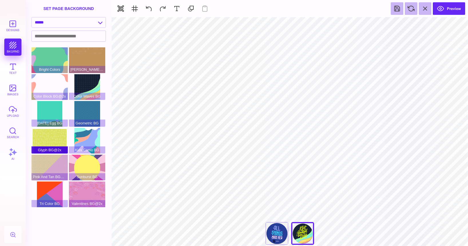
click at [37, 145] on div "Glyph BG@2x" at bounding box center [49, 141] width 36 height 26
type input "#FFFFFF"
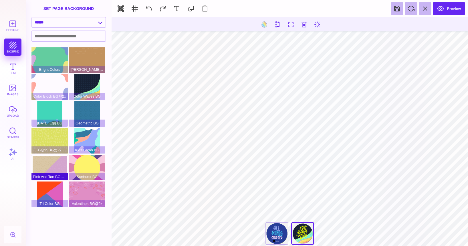
click at [50, 166] on div "Pink And Tan BG@2x" at bounding box center [49, 168] width 36 height 26
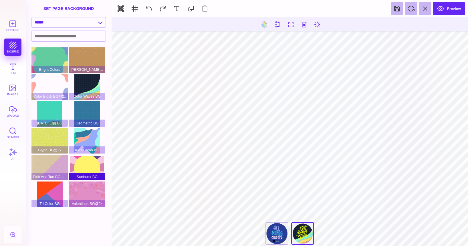
click at [100, 168] on div "Sunburst BG" at bounding box center [87, 168] width 36 height 26
click at [93, 193] on div "Valentines BG@2x" at bounding box center [87, 195] width 36 height 26
click at [42, 189] on div "Tri Color BG" at bounding box center [49, 195] width 36 height 26
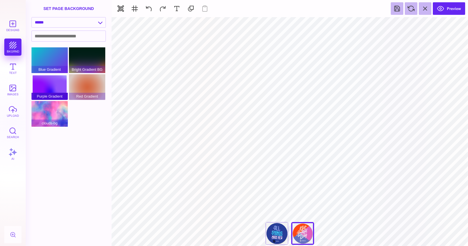
click at [53, 78] on div "Purple Gradient" at bounding box center [49, 87] width 36 height 26
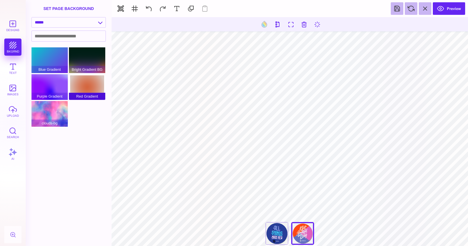
click at [91, 91] on div "Red Gradient" at bounding box center [87, 87] width 36 height 26
click at [53, 108] on div "clouds-bg" at bounding box center [49, 114] width 36 height 26
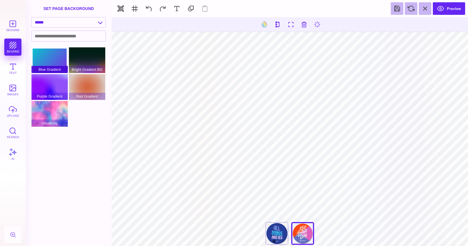
click at [46, 63] on div "Blue Gradient" at bounding box center [49, 60] width 36 height 26
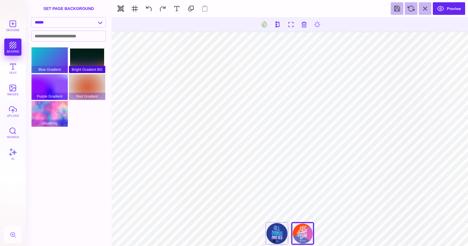
click at [83, 52] on div "Bright Gradient BG" at bounding box center [87, 60] width 36 height 26
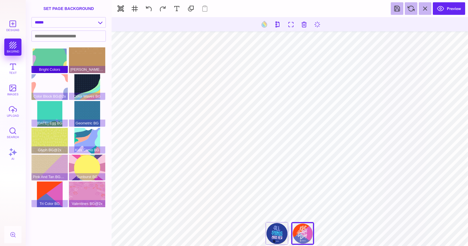
click at [64, 63] on div "Bright Colors" at bounding box center [49, 60] width 36 height 26
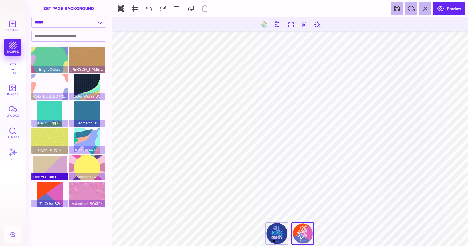
click at [56, 170] on div "Pink And Tan BG@2x" at bounding box center [49, 168] width 36 height 26
click at [55, 191] on div "Tri Color BG" at bounding box center [49, 195] width 36 height 26
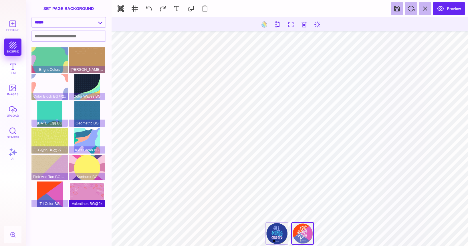
click at [84, 196] on div "Valentines BG@2x" at bounding box center [87, 195] width 36 height 26
click at [49, 185] on div "Tri Color BG" at bounding box center [49, 195] width 36 height 26
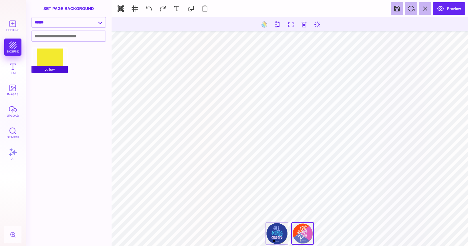
click at [53, 62] on div "yellow" at bounding box center [49, 60] width 36 height 26
select select "**********"
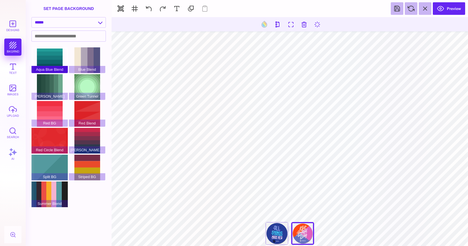
click at [54, 60] on div "Aqua Blue Blend" at bounding box center [49, 60] width 36 height 26
click at [92, 56] on div "Blue Blend" at bounding box center [87, 60] width 36 height 26
click at [82, 90] on div "Green Tunnel" at bounding box center [87, 87] width 36 height 26
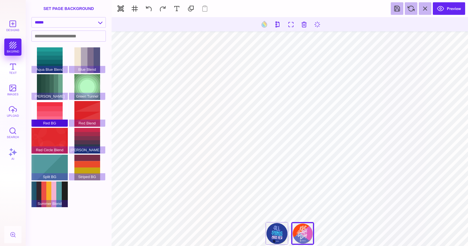
click at [51, 105] on div "Red BG" at bounding box center [49, 114] width 36 height 26
click at [83, 82] on div "Green Tunnel" at bounding box center [87, 87] width 36 height 26
type input "#EFF1F0"
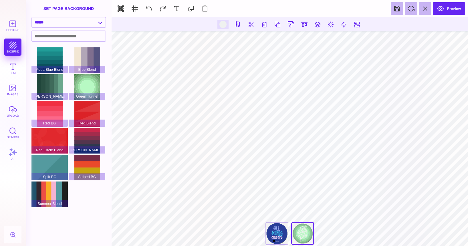
click at [224, 29] on div at bounding box center [222, 24] width 11 height 9
click at [223, 25] on div at bounding box center [222, 24] width 7 height 7
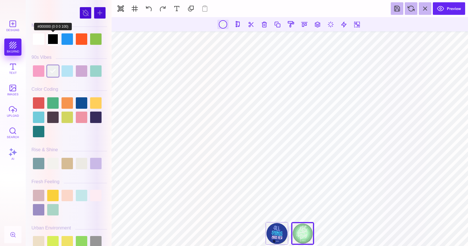
click at [55, 36] on div at bounding box center [52, 38] width 11 height 11
click at [41, 35] on div at bounding box center [38, 38] width 11 height 11
type input "#FFFFFF"
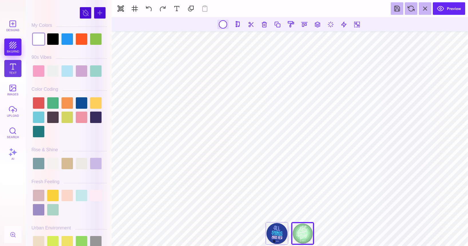
click at [10, 70] on button "Text" at bounding box center [12, 68] width 17 height 17
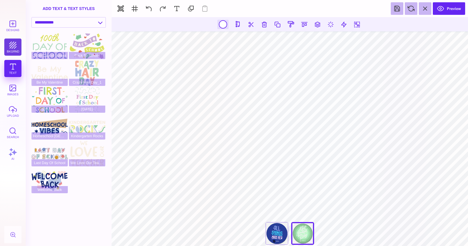
click at [12, 45] on button "bkgrnd" at bounding box center [12, 47] width 17 height 17
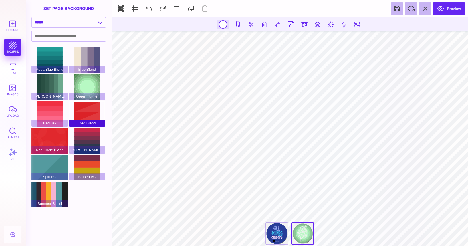
click at [83, 115] on div "Red Blend" at bounding box center [87, 114] width 36 height 26
click at [85, 126] on span "Red Blend" at bounding box center [87, 123] width 36 height 7
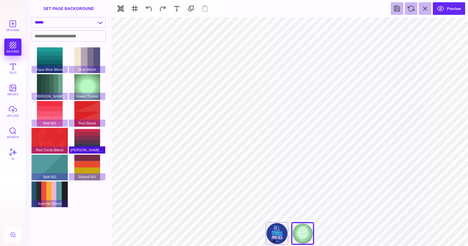
click at [87, 138] on div "[PERSON_NAME] Blend" at bounding box center [87, 141] width 36 height 26
click at [88, 163] on div "Striped BG" at bounding box center [87, 168] width 36 height 26
click at [54, 191] on div "Summer Blend" at bounding box center [49, 195] width 36 height 26
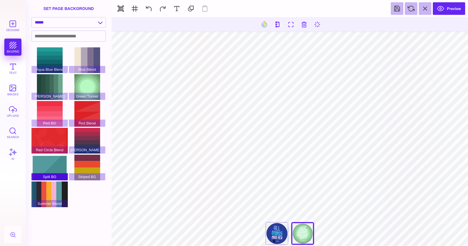
click at [44, 171] on div "Split BG" at bounding box center [49, 168] width 36 height 26
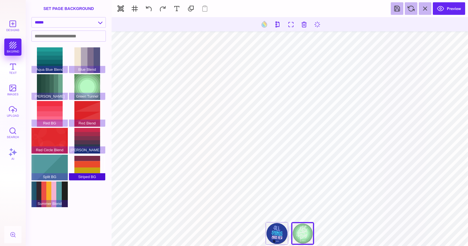
click at [77, 163] on div "Striped BG" at bounding box center [87, 168] width 36 height 26
